Goal: Transaction & Acquisition: Book appointment/travel/reservation

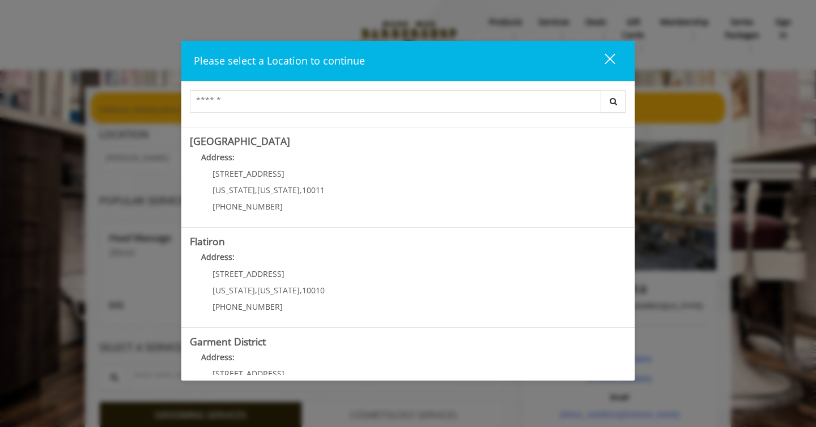
scroll to position [952, 0]
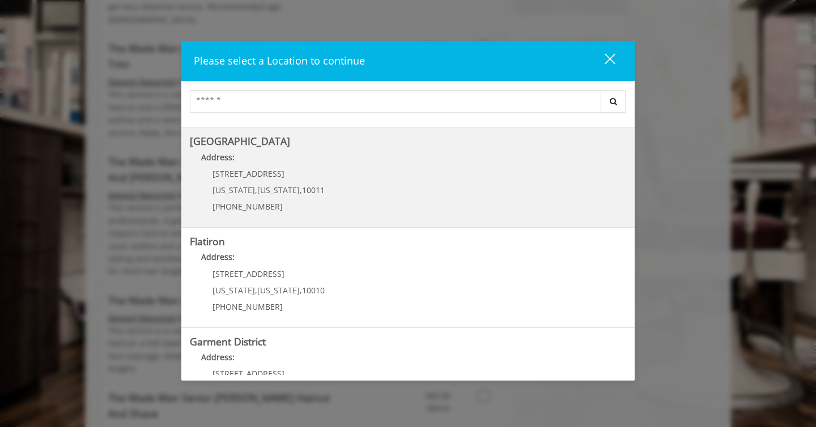
click at [424, 169] on Street "[GEOGRAPHIC_DATA] Address: [STREET_ADDRESS][US_STATE][US_STATE] (646) 850-0041" at bounding box center [408, 177] width 436 height 83
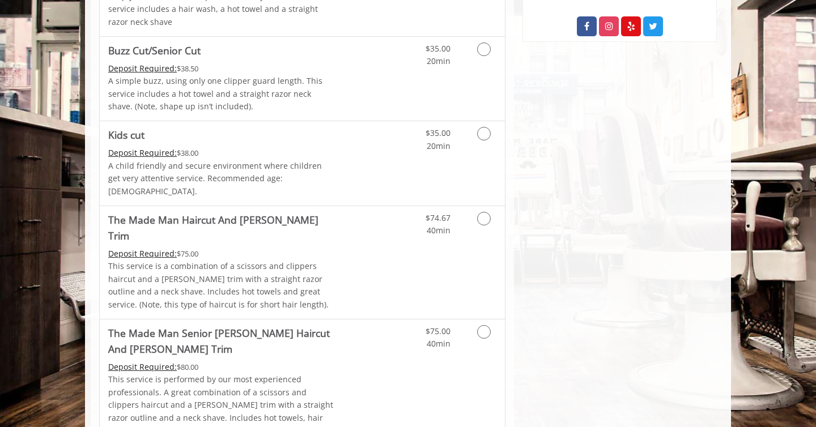
scroll to position [697, 0]
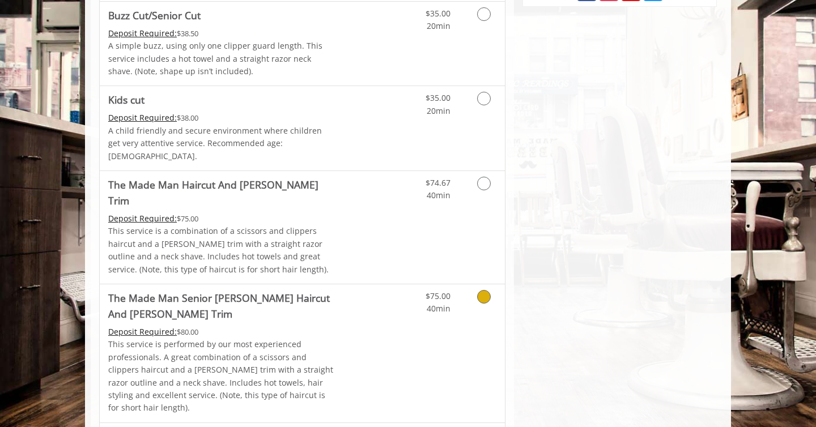
click at [484, 290] on icon "Grooming services" at bounding box center [484, 297] width 14 height 14
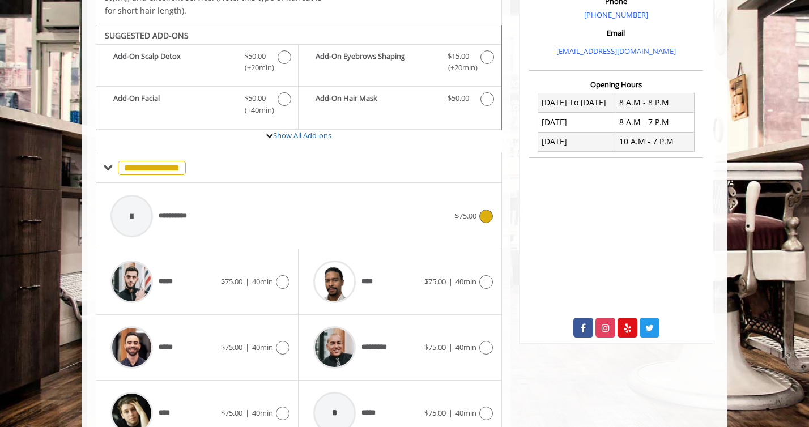
scroll to position [370, 0]
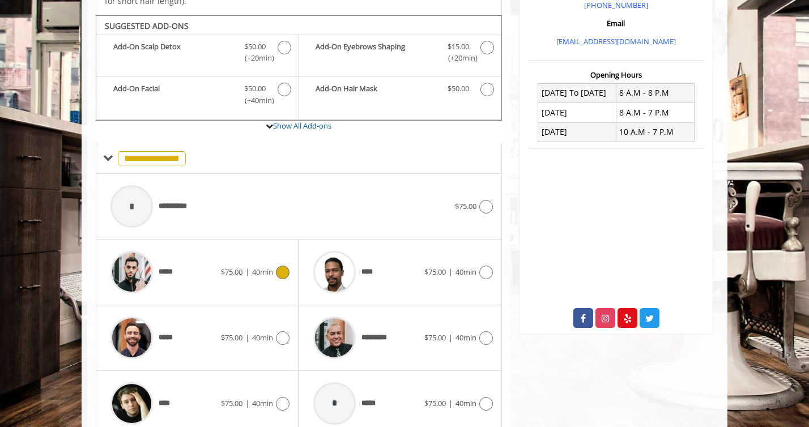
click at [286, 266] on icon at bounding box center [283, 273] width 14 height 14
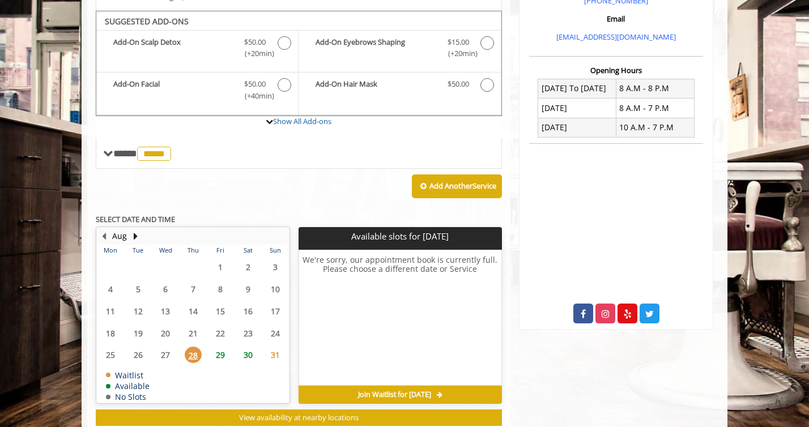
scroll to position [376, 0]
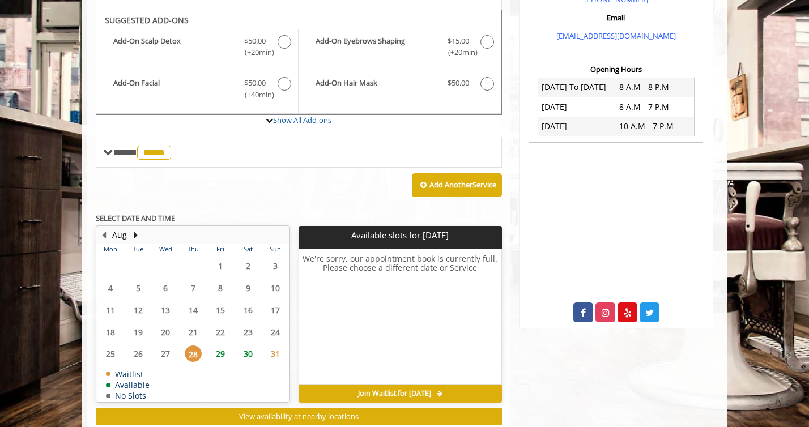
click at [219, 349] on span "29" at bounding box center [220, 354] width 17 height 16
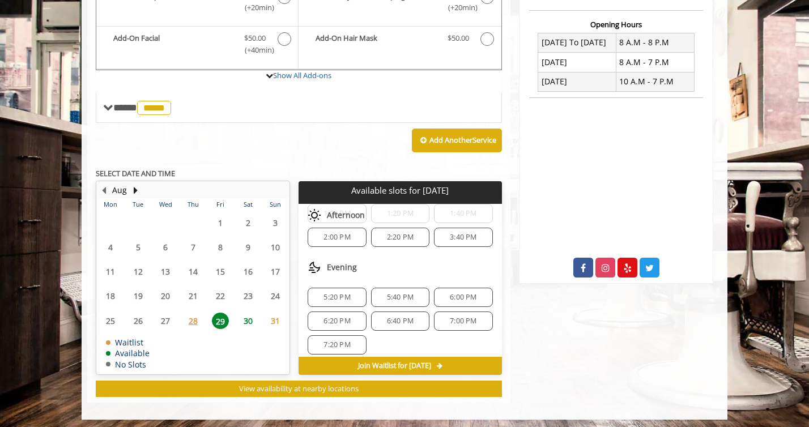
scroll to position [122, 0]
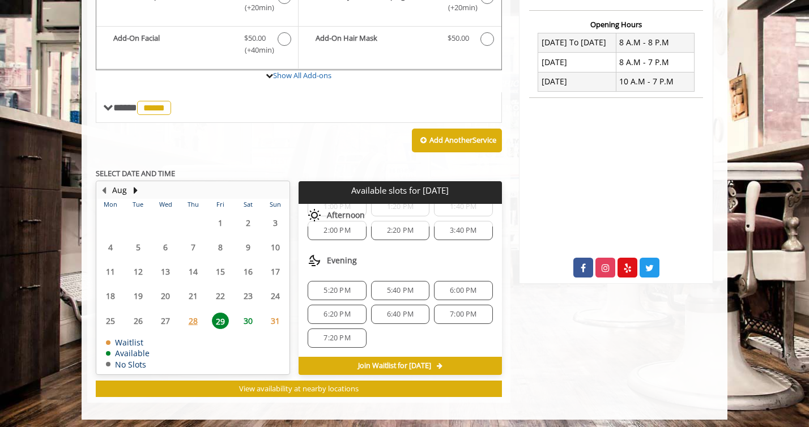
click at [246, 319] on span "30" at bounding box center [248, 321] width 17 height 16
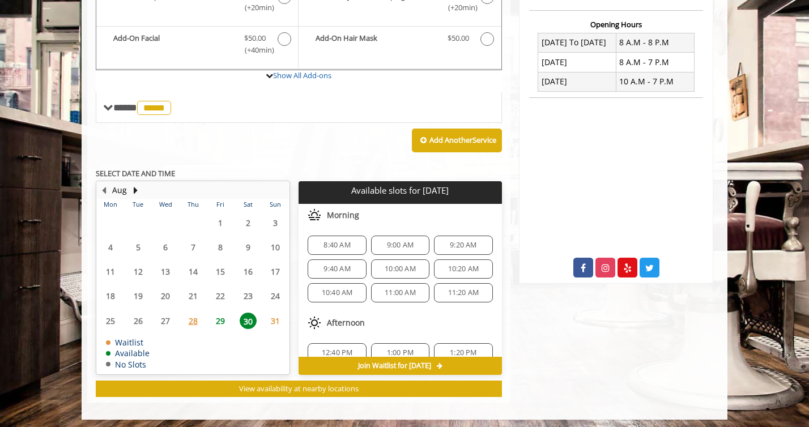
click at [399, 265] on span "10:00 AM" at bounding box center [400, 269] width 31 height 9
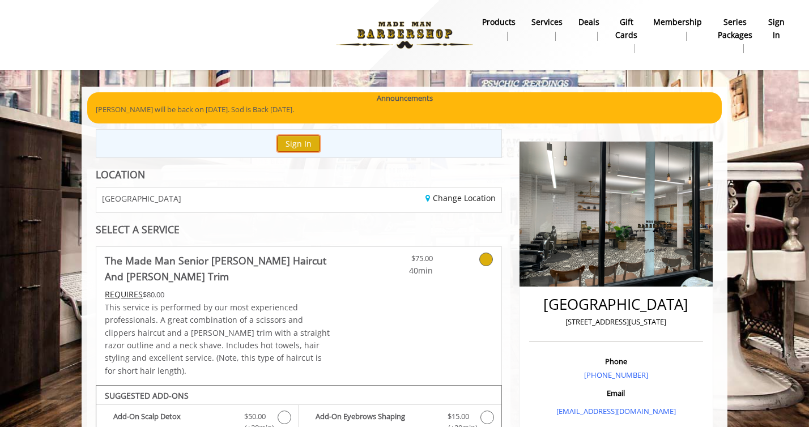
click at [300, 146] on button "Sign In" at bounding box center [298, 143] width 43 height 16
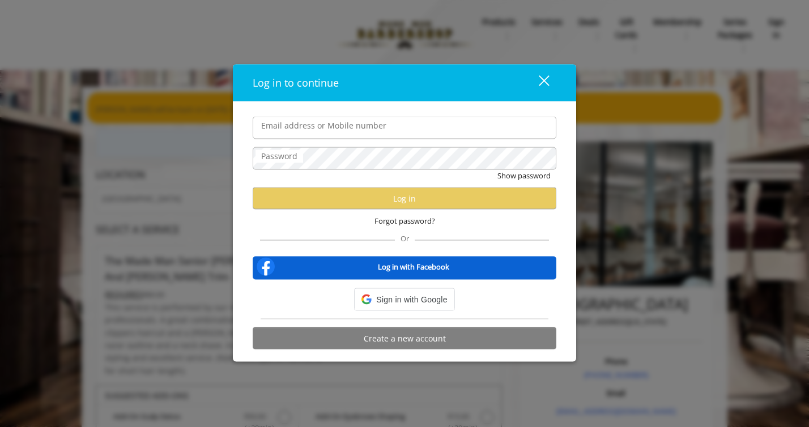
type input "**********"
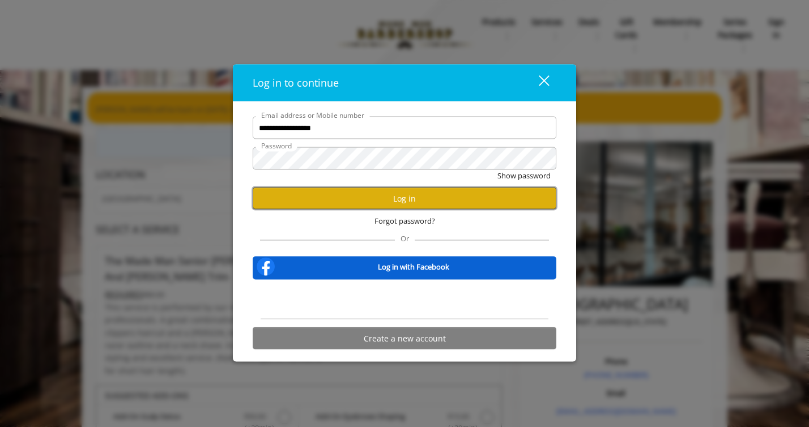
click at [407, 203] on button "Log in" at bounding box center [405, 199] width 304 height 22
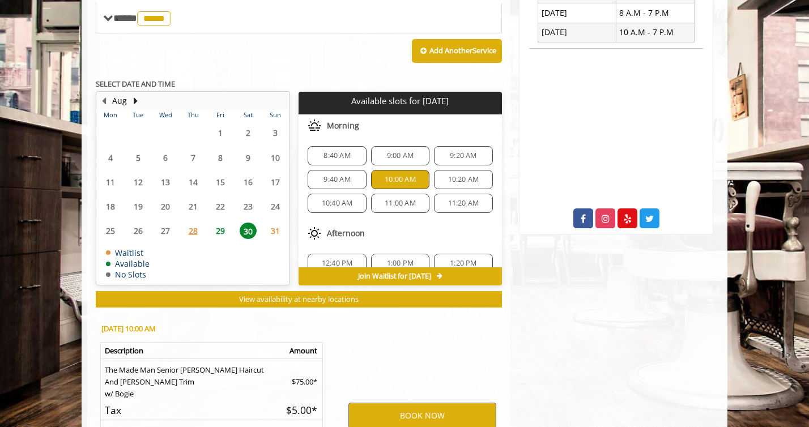
scroll to position [479, 0]
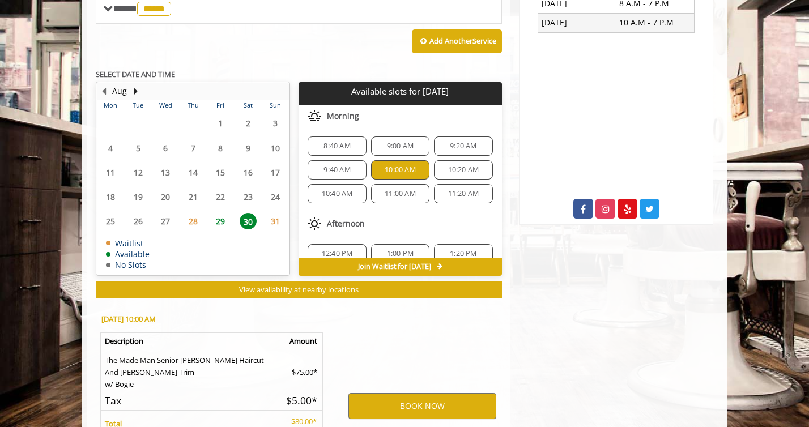
click at [337, 168] on span "9:40 AM" at bounding box center [336, 169] width 27 height 9
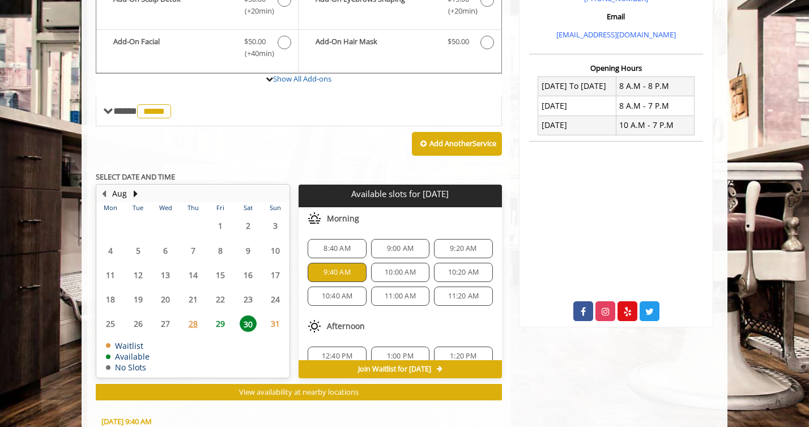
scroll to position [601, 0]
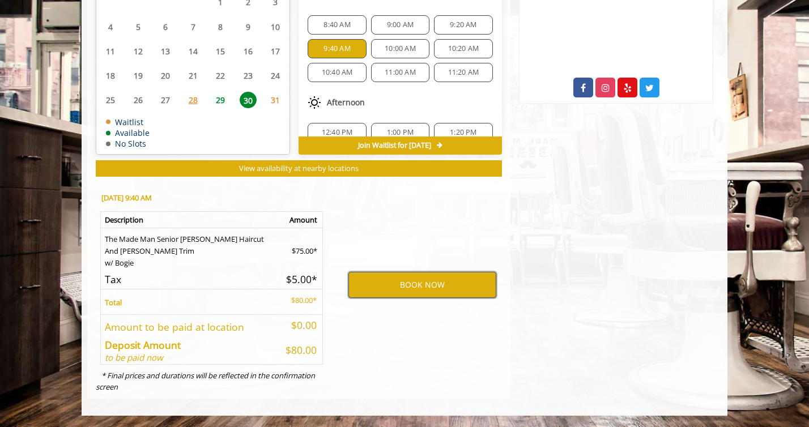
click at [431, 282] on button "BOOK NOW" at bounding box center [422, 285] width 148 height 26
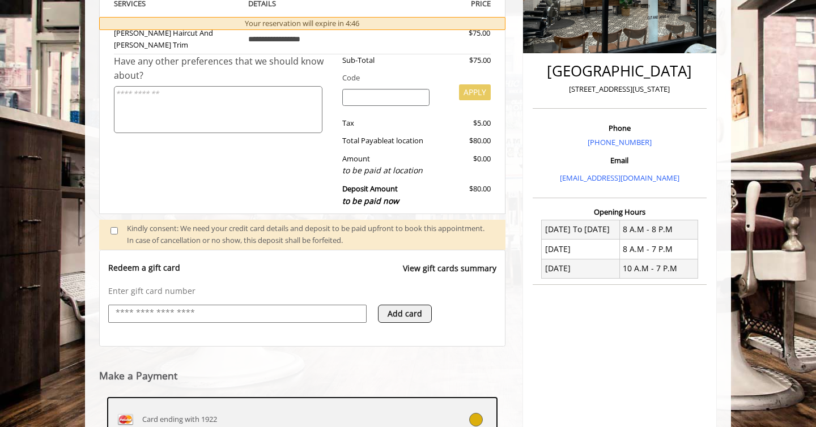
scroll to position [408, 0]
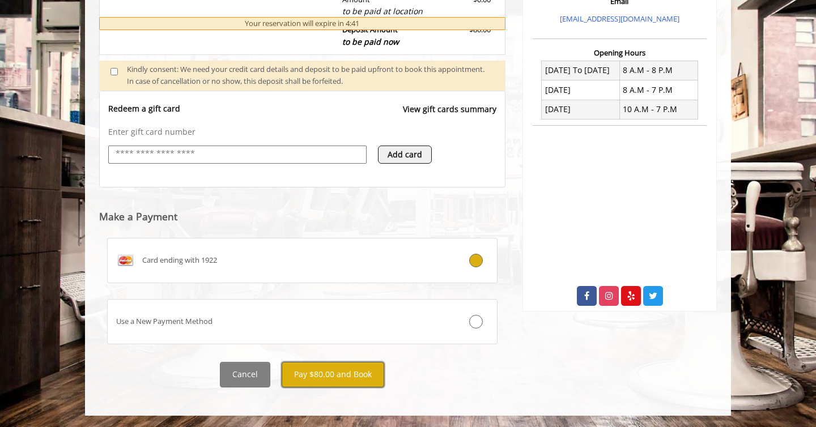
click at [332, 372] on button "Pay $80.00 and Book" at bounding box center [333, 374] width 103 height 25
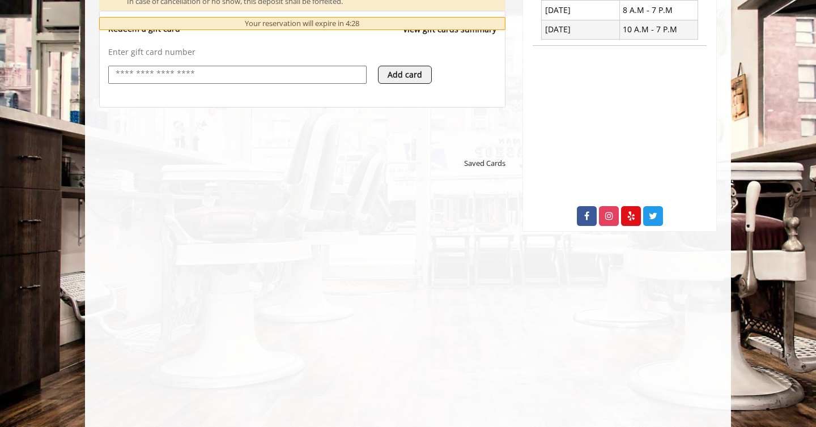
scroll to position [487, 0]
